Goal: Check status

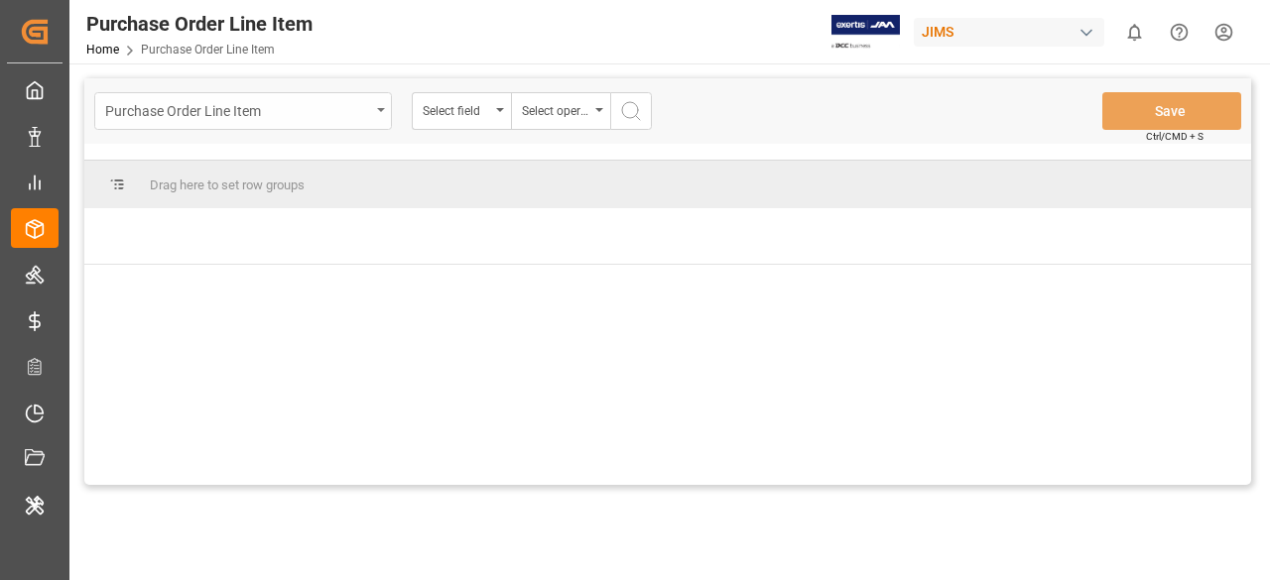
click at [323, 119] on div "Purchase Order Line Item" at bounding box center [237, 109] width 265 height 25
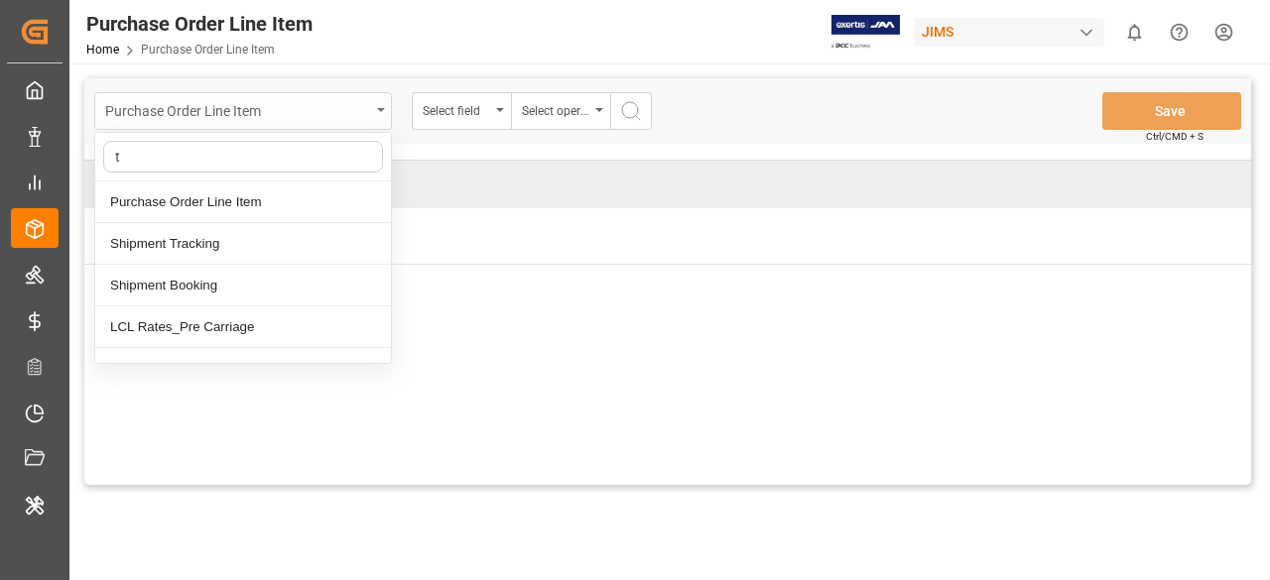
type input "tr"
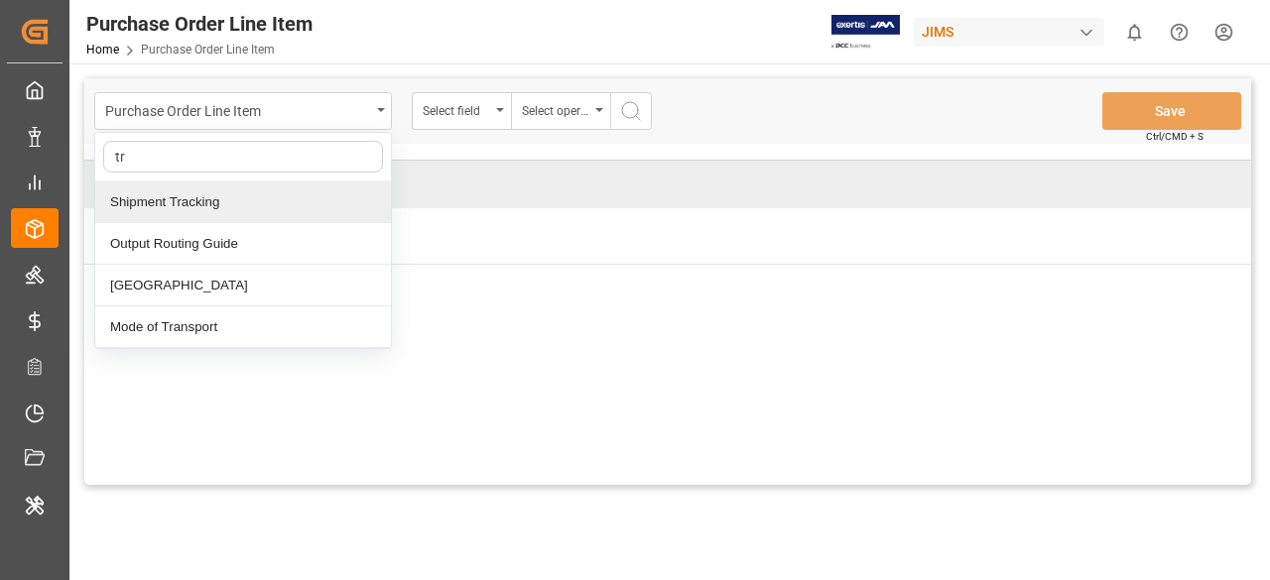
click at [281, 205] on div "Shipment Tracking" at bounding box center [243, 203] width 296 height 42
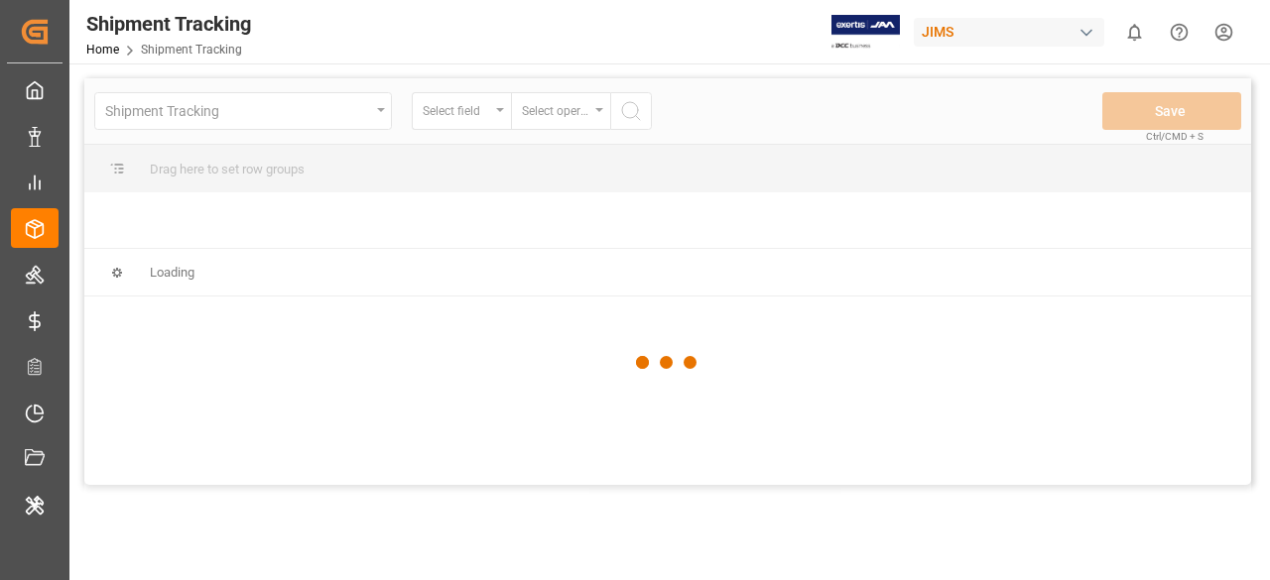
click at [462, 122] on div at bounding box center [667, 362] width 1167 height 568
click at [486, 118] on div at bounding box center [667, 362] width 1167 height 568
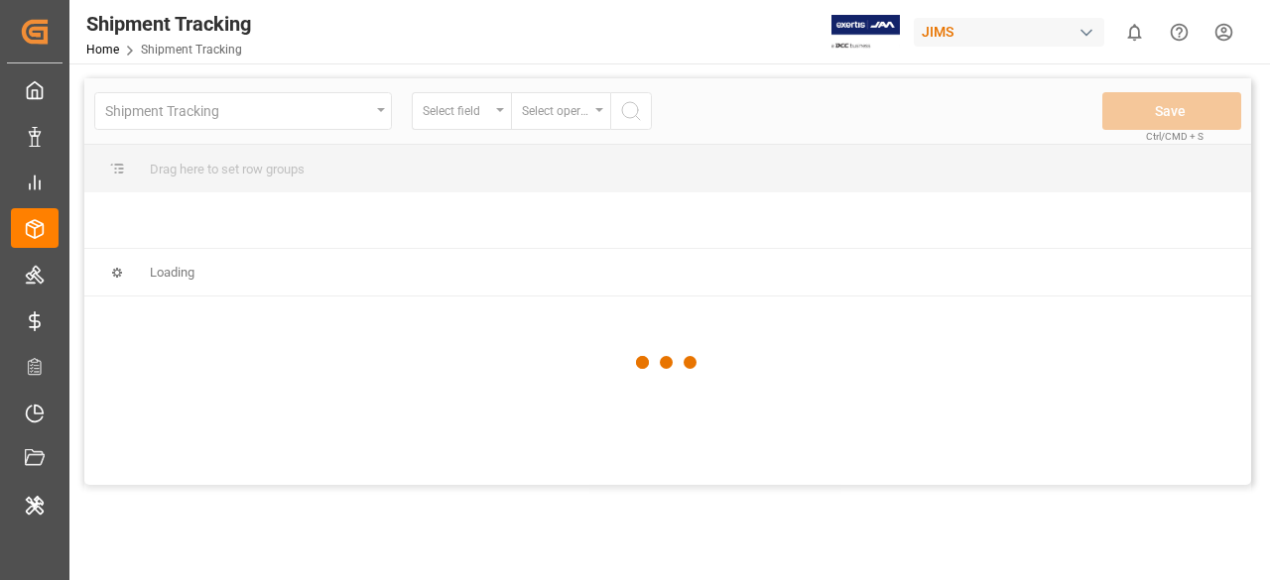
click at [486, 118] on div at bounding box center [667, 362] width 1167 height 568
click at [494, 121] on div at bounding box center [667, 362] width 1167 height 568
click at [516, 62] on div "Shipment Tracking Home Shipment Tracking JIMS 0 Notifications Only show unread …" at bounding box center [663, 31] width 1214 height 63
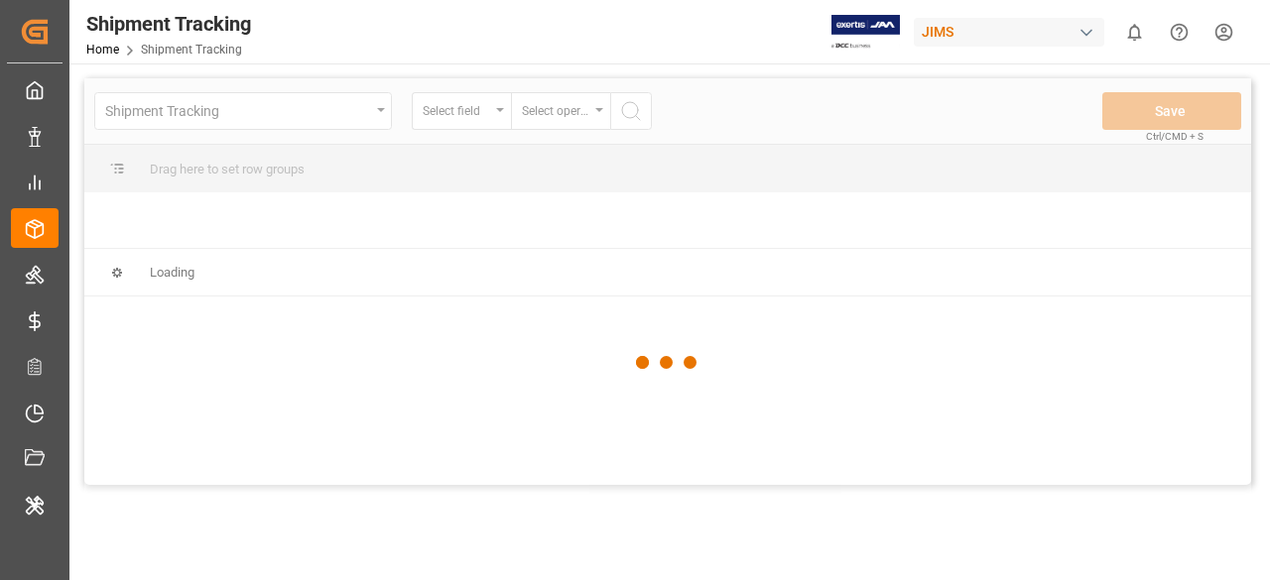
click at [503, 100] on div at bounding box center [667, 362] width 1167 height 568
click at [490, 121] on div at bounding box center [667, 362] width 1167 height 568
click at [482, 102] on div at bounding box center [667, 362] width 1167 height 568
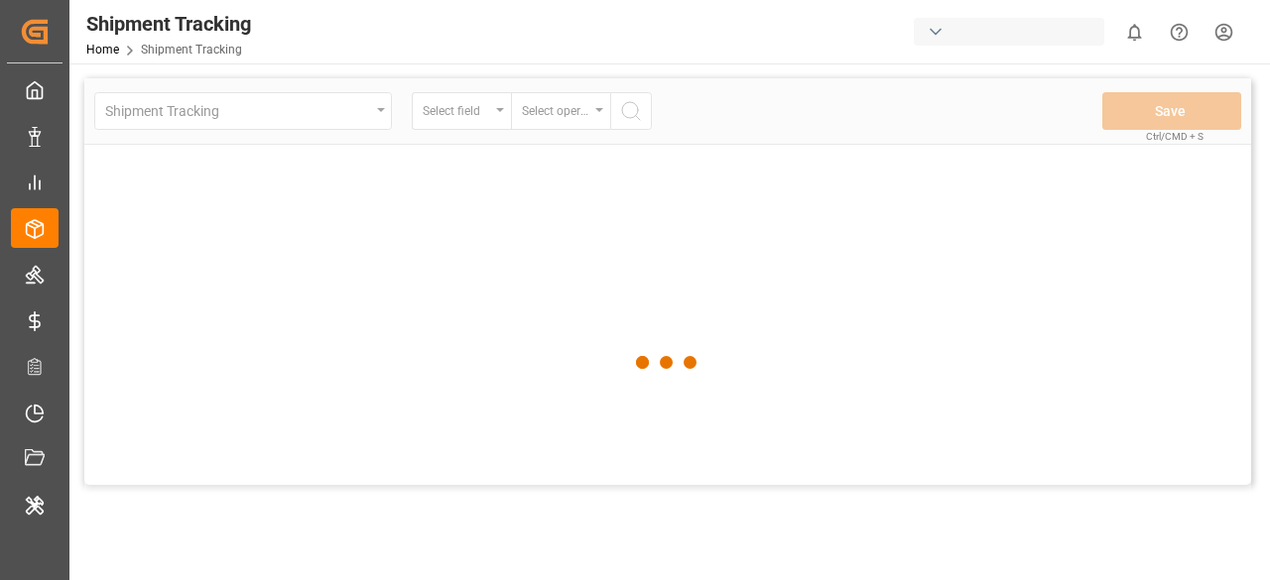
click at [325, 110] on div at bounding box center [667, 362] width 1167 height 568
